Goal: Find specific page/section: Find specific page/section

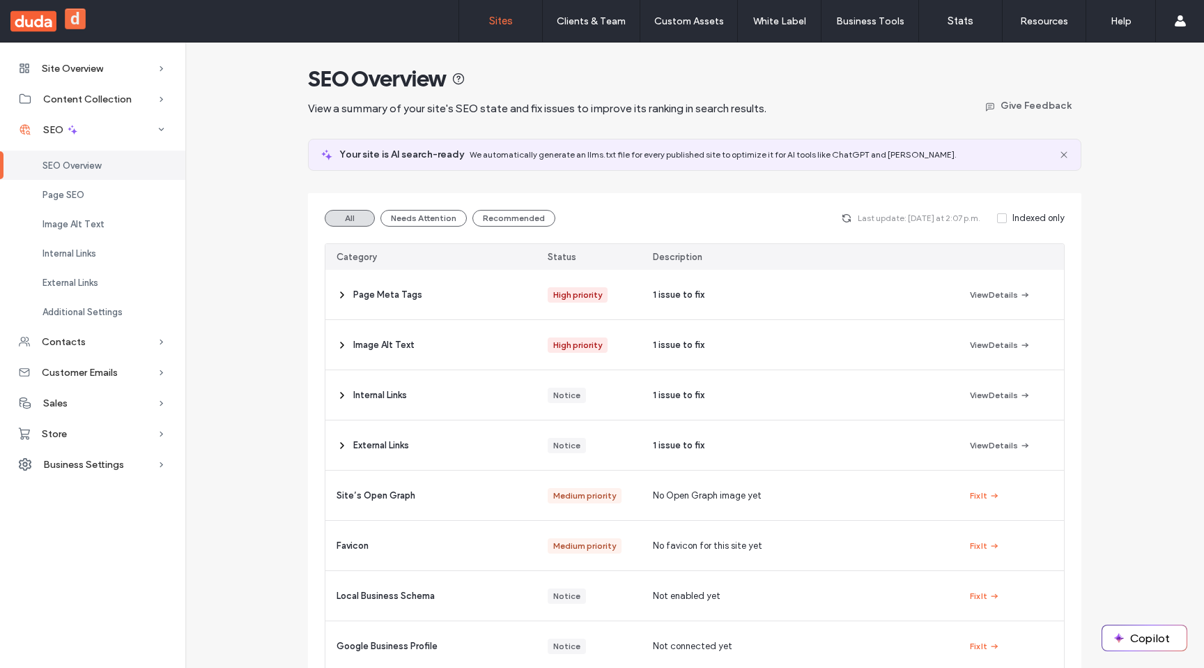
click at [500, 30] on link "Sites" at bounding box center [500, 21] width 83 height 42
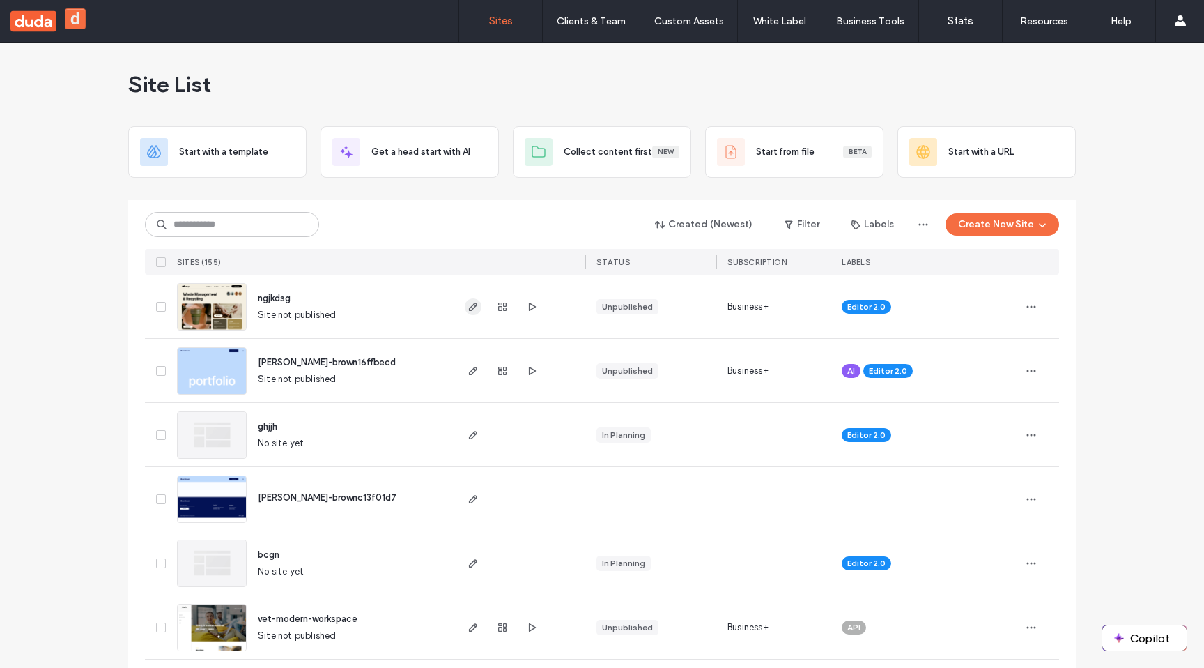
click at [472, 307] on icon "button" at bounding box center [473, 306] width 11 height 11
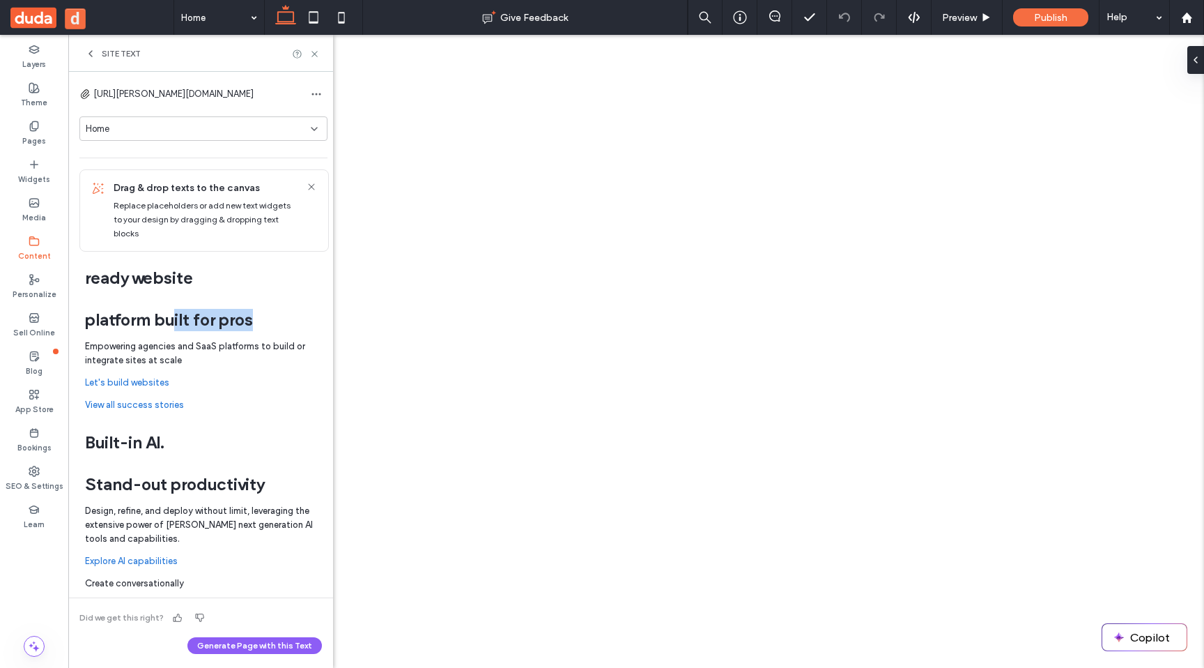
click at [184, 335] on div "platform built for pros" at bounding box center [168, 320] width 179 height 31
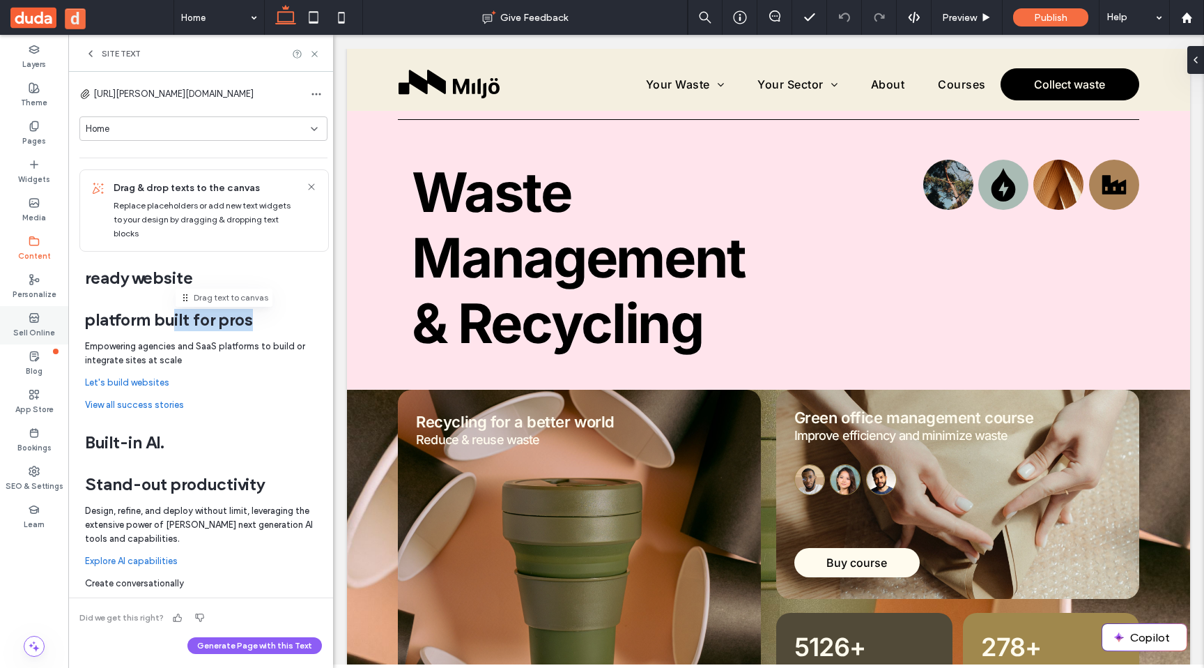
drag, startPoint x: 125, startPoint y: 325, endPoint x: 19, endPoint y: 335, distance: 107.1
